Goal: Navigation & Orientation: Find specific page/section

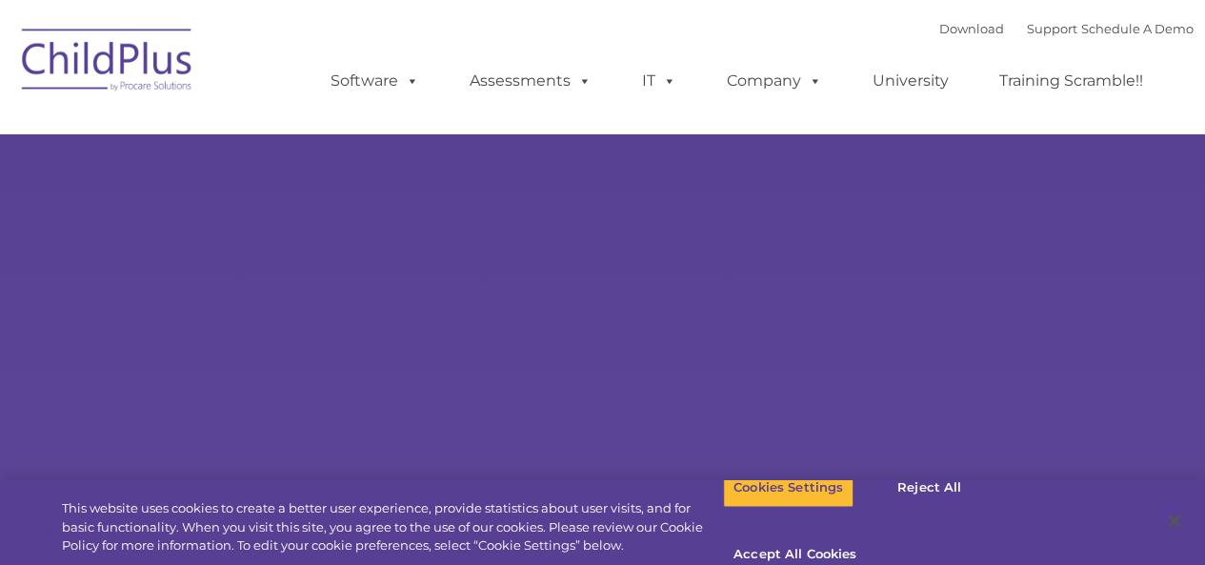
select select "MEDIUM"
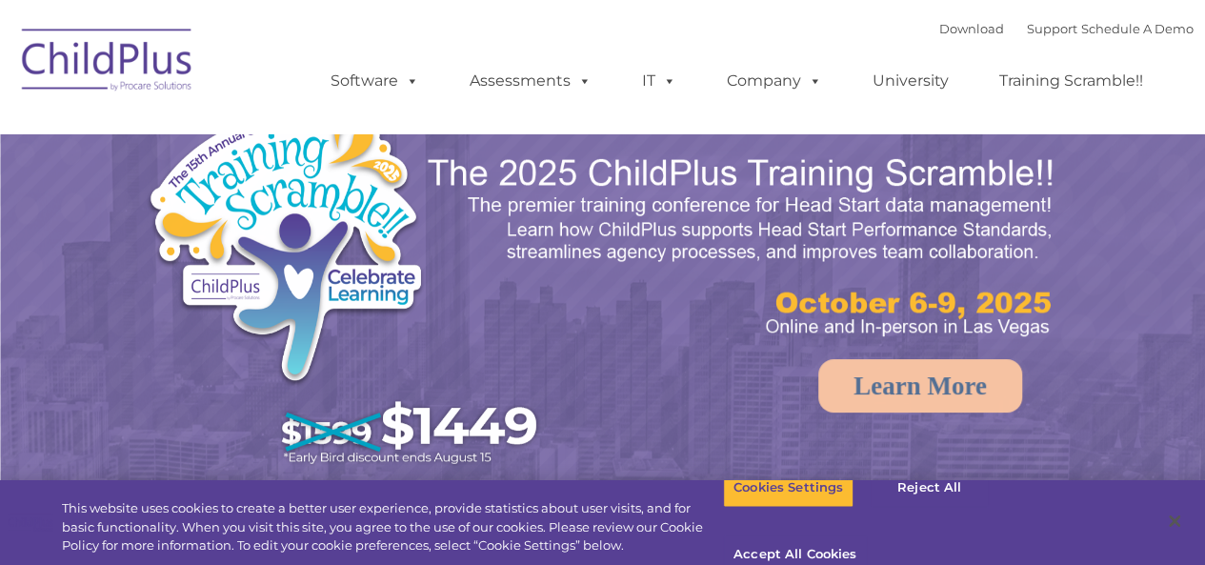
select select "MEDIUM"
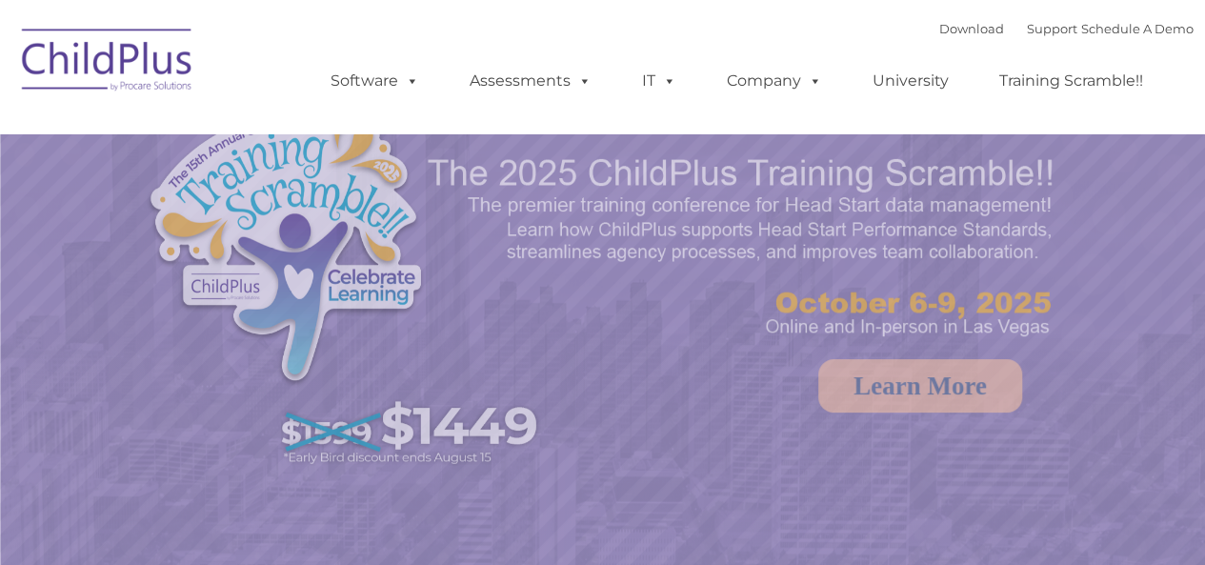
select select "MEDIUM"
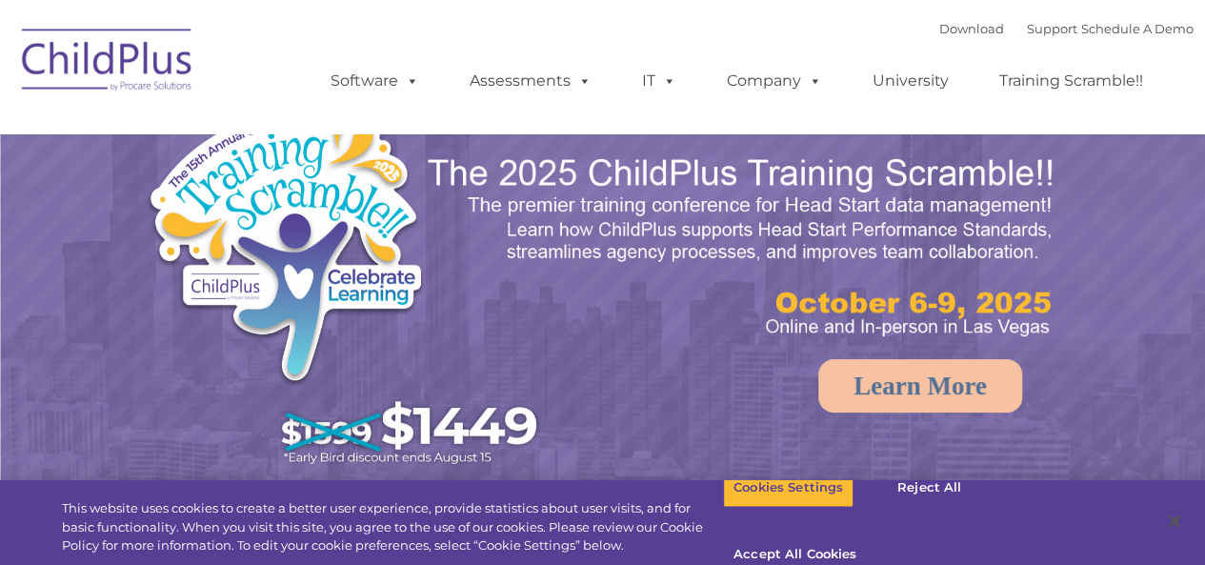
select select "MEDIUM"
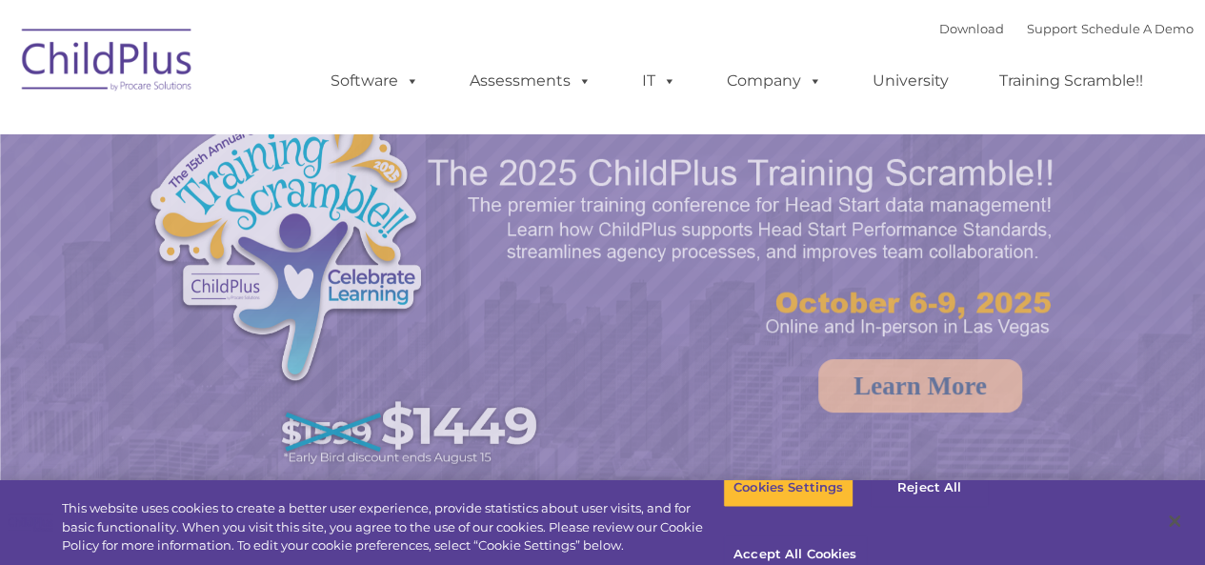
select select "MEDIUM"
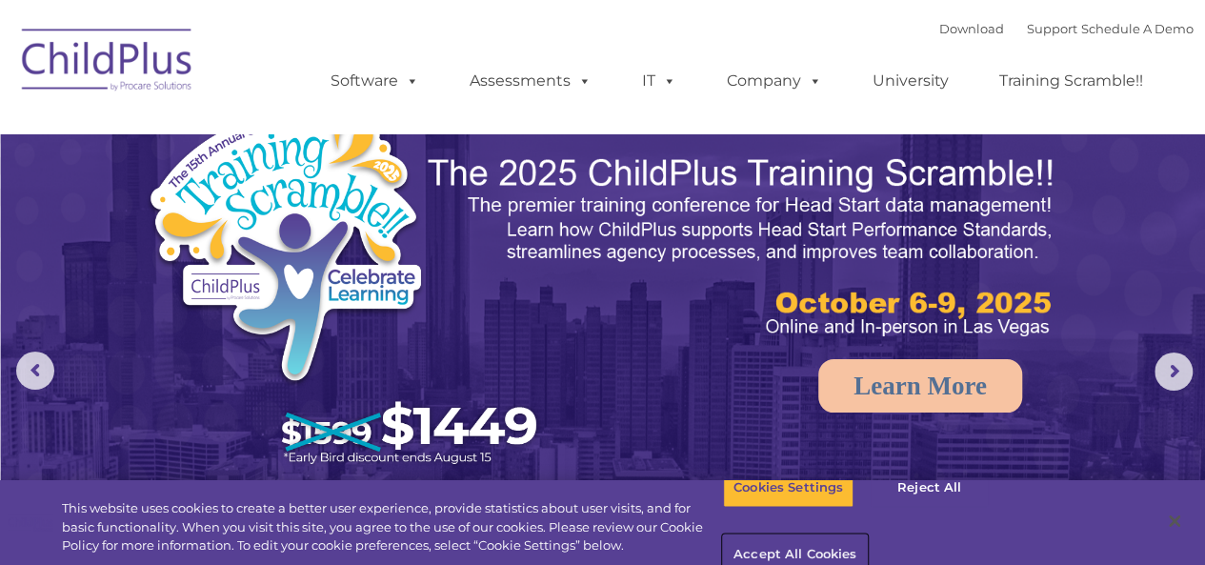
click at [867, 535] on button "Accept All Cookies" at bounding box center [795, 555] width 144 height 40
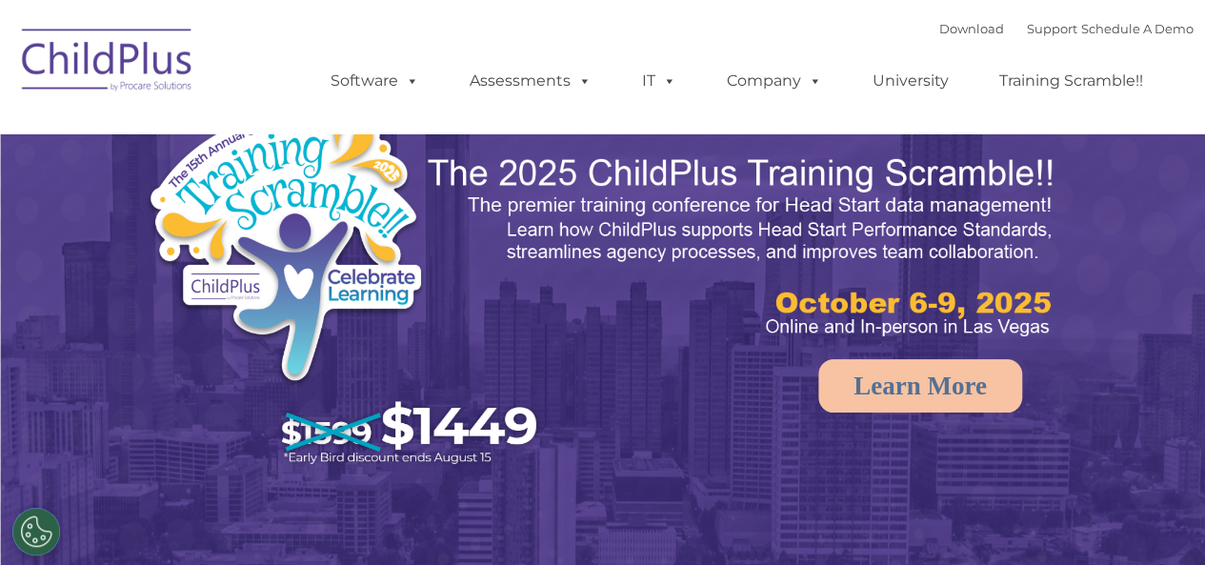
select select "MEDIUM"
